Goal: Information Seeking & Learning: Learn about a topic

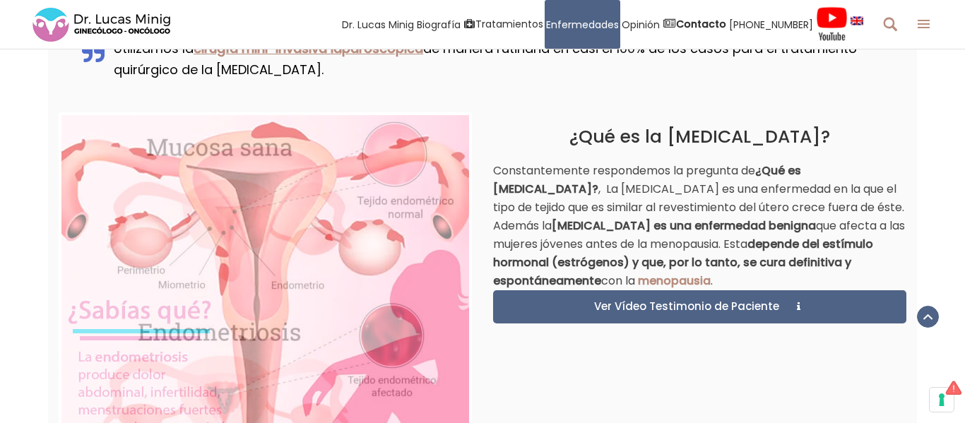
drag, startPoint x: 962, startPoint y: 18, endPoint x: 955, endPoint y: 82, distance: 64.0
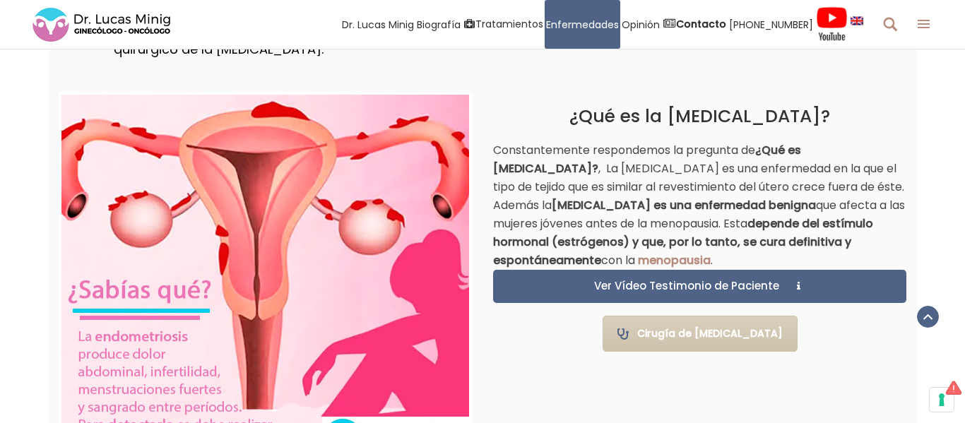
click at [955, 82] on div "1 2 Previous Next ¿Qué es la [MEDICAL_DATA]? Constantemente respondemos la preg…" at bounding box center [482, 284] width 965 height 434
click at [954, 84] on div "1 2 Previous Next ¿Qué es la [MEDICAL_DATA]? Constantemente respondemos la preg…" at bounding box center [482, 284] width 965 height 434
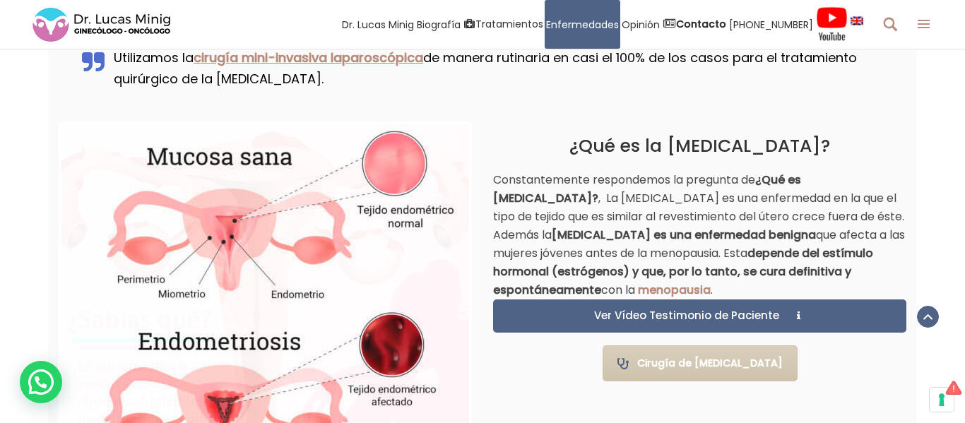
scroll to position [911, 0]
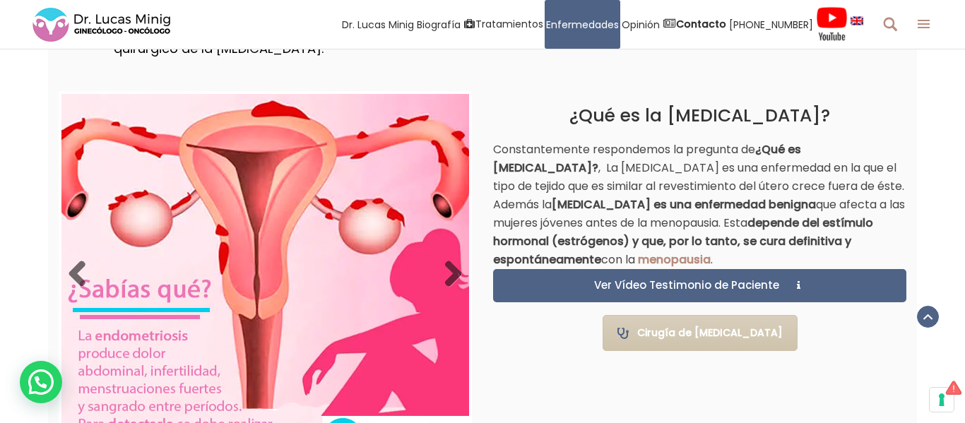
click at [275, 223] on img at bounding box center [265, 275] width 408 height 362
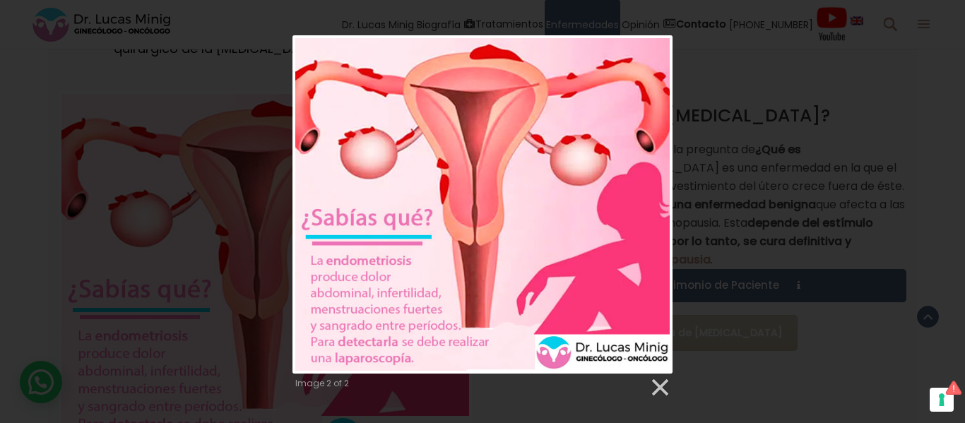
click at [705, 190] on div "Image 2 of 2" at bounding box center [482, 216] width 965 height 363
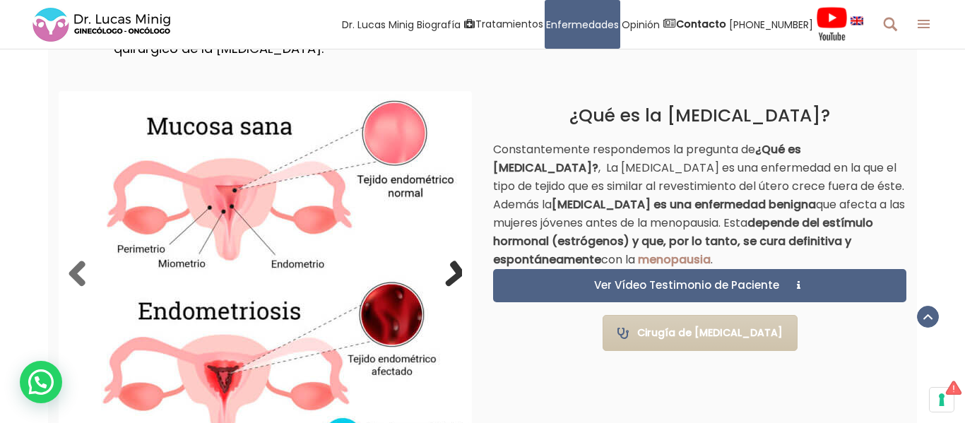
click at [451, 278] on link "Next" at bounding box center [448, 275] width 28 height 28
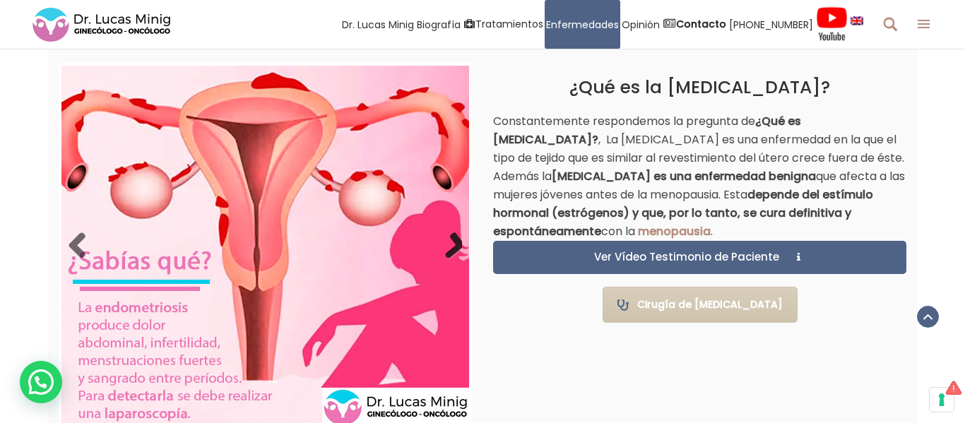
scroll to position [967, 0]
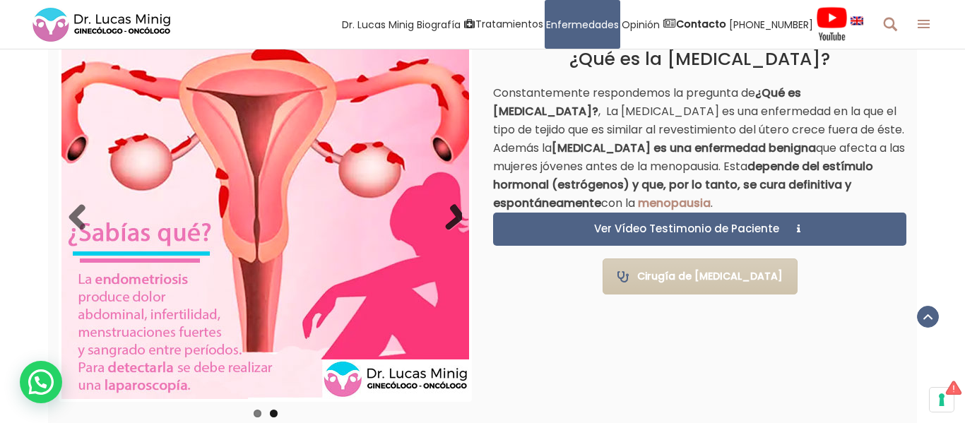
click at [451, 221] on link "Next" at bounding box center [448, 218] width 28 height 28
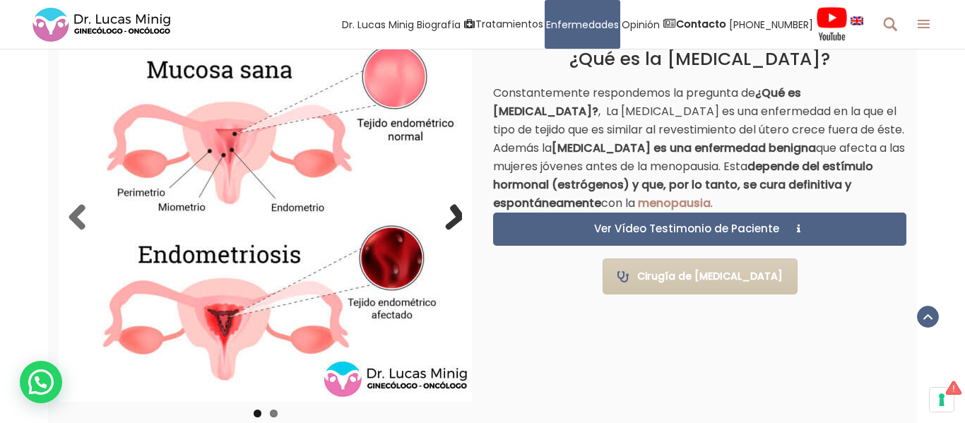
click at [451, 221] on link "Next" at bounding box center [448, 218] width 28 height 28
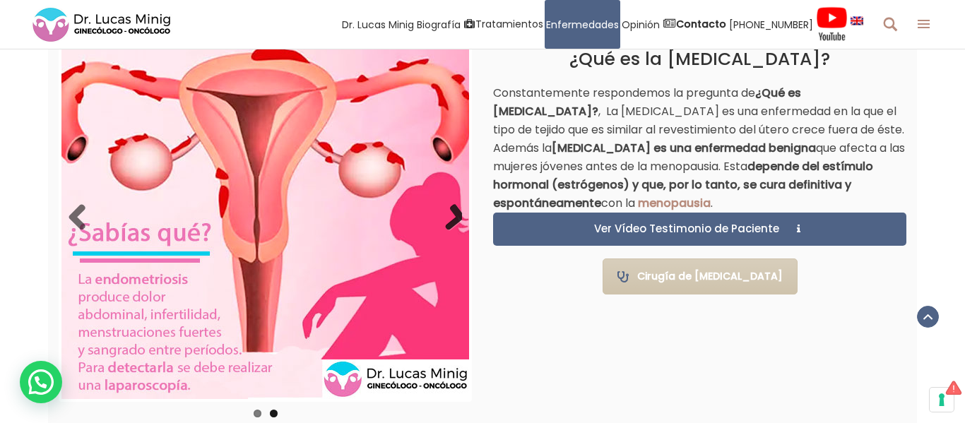
click at [451, 221] on link "Next" at bounding box center [448, 218] width 28 height 28
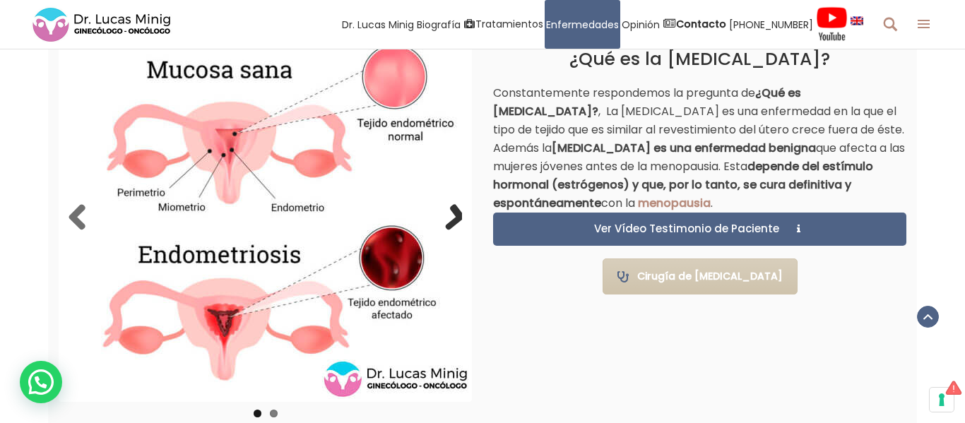
click at [451, 221] on link "Next" at bounding box center [448, 218] width 28 height 28
